Goal: Obtain resource: Obtain resource

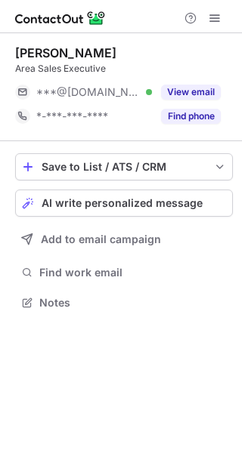
scroll to position [292, 242]
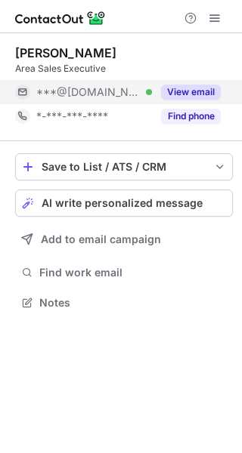
click at [184, 85] on button "View email" at bounding box center [191, 92] width 60 height 15
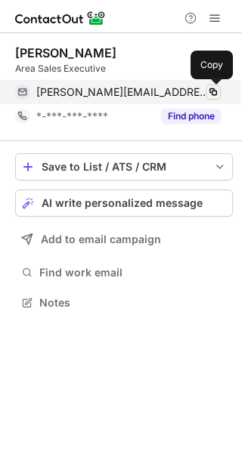
click at [216, 91] on span at bounding box center [213, 92] width 12 height 12
